Goal: Find specific page/section: Find specific page/section

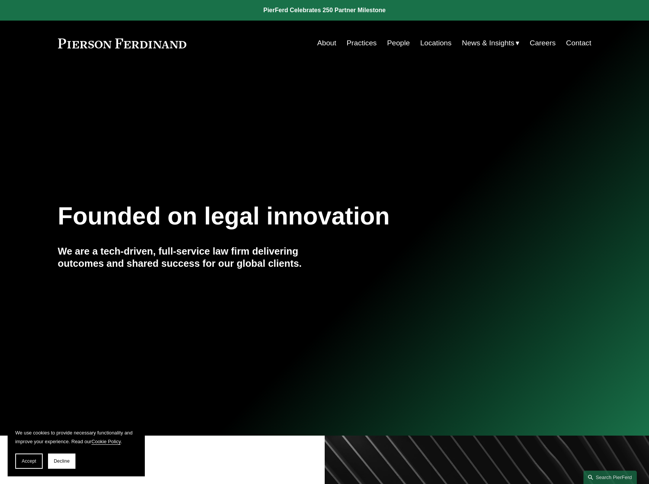
click at [429, 43] on link "Locations" at bounding box center [435, 43] width 31 height 14
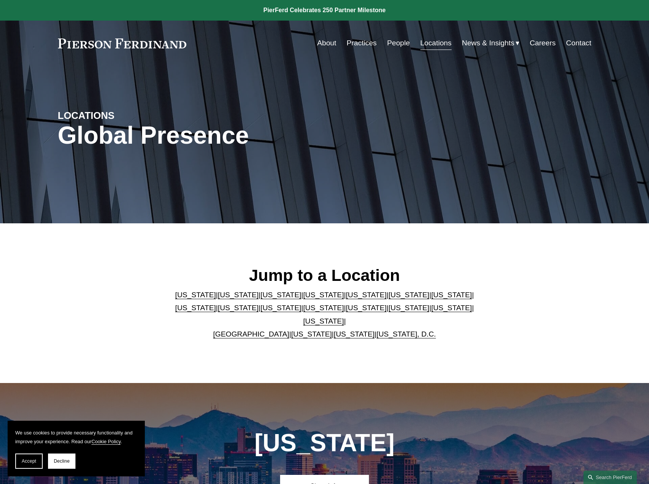
click at [390, 43] on link "People" at bounding box center [398, 43] width 23 height 14
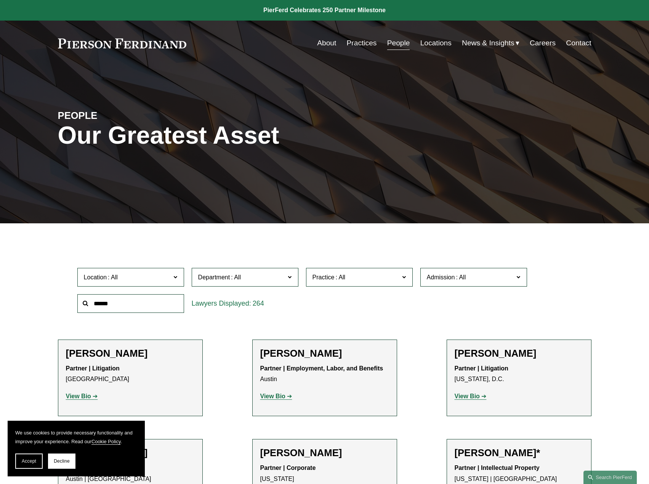
click at [177, 281] on span at bounding box center [175, 277] width 4 height 10
click at [0, 0] on link "[US_STATE]" at bounding box center [0, 0] width 0 height 0
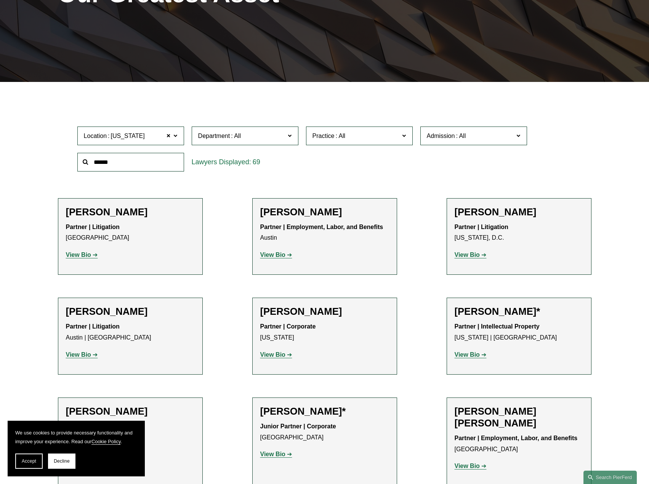
scroll to position [146, 0]
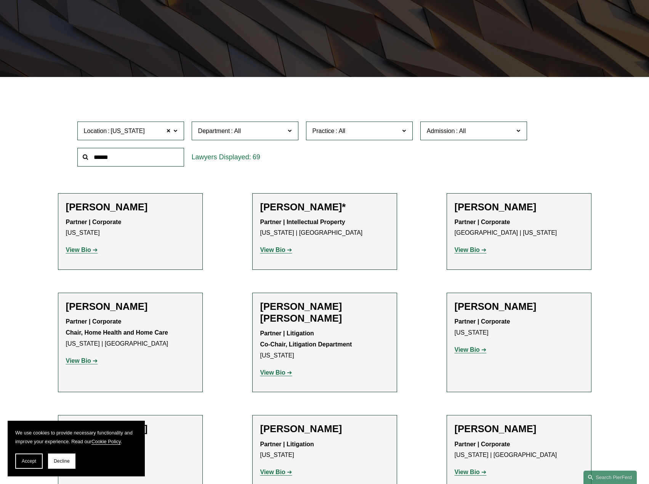
click at [275, 369] on strong "View Bio" at bounding box center [272, 372] width 25 height 6
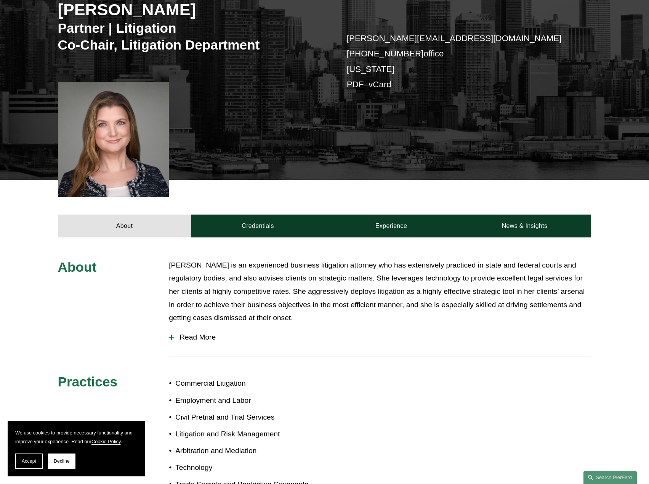
scroll to position [114, 0]
